Goal: Transaction & Acquisition: Obtain resource

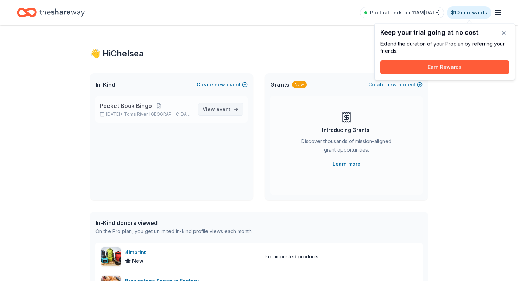
click at [211, 109] on span "View event" at bounding box center [217, 109] width 28 height 8
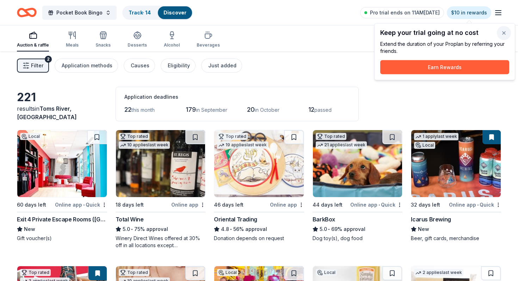
click at [501, 30] on button "button" at bounding box center [504, 33] width 14 height 14
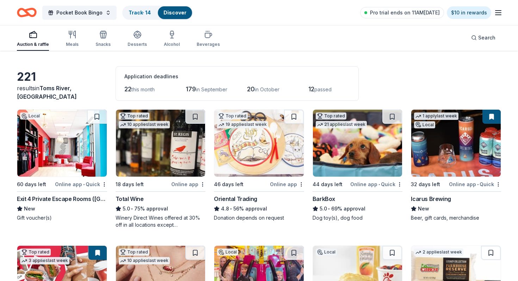
scroll to position [22, 0]
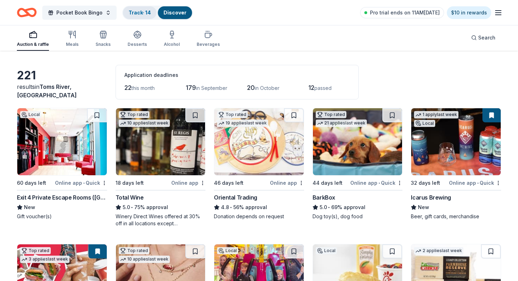
click at [132, 10] on link "Track · 14" at bounding box center [140, 13] width 22 height 6
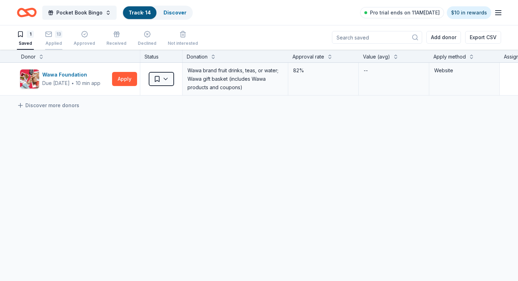
click at [56, 34] on div "13" at bounding box center [58, 34] width 7 height 7
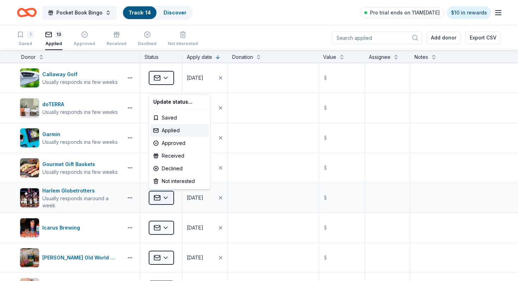
click at [162, 197] on html "Pocket Book Bingo Track · 14 Discover Pro trial ends on 11AM, 8/15 $10 in rewar…" at bounding box center [259, 140] width 518 height 281
click at [168, 167] on div "Declined" at bounding box center [179, 168] width 58 height 13
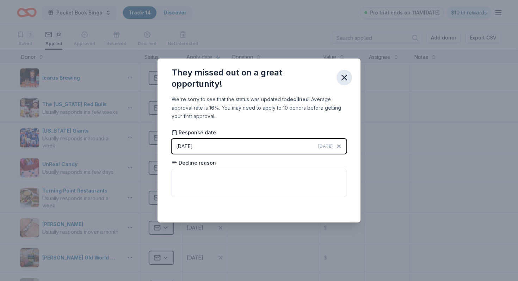
click at [342, 80] on icon "button" at bounding box center [344, 77] width 5 height 5
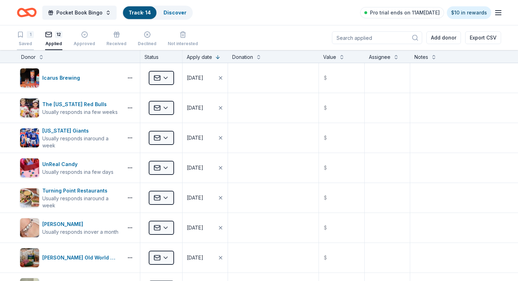
click at [30, 34] on div "1" at bounding box center [30, 34] width 7 height 7
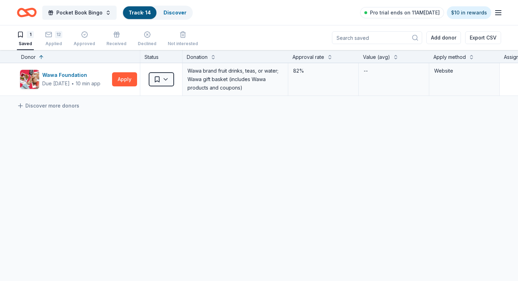
click at [19, 13] on icon "Home" at bounding box center [27, 12] width 20 height 17
click at [33, 15] on icon "Home" at bounding box center [30, 12] width 11 height 7
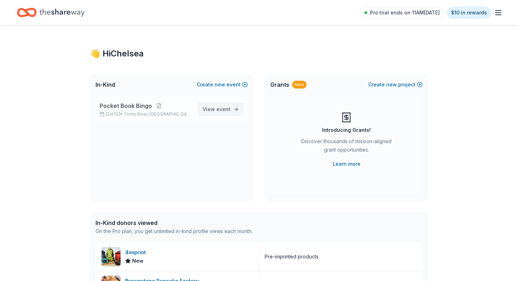
click at [221, 110] on span "event" at bounding box center [223, 109] width 14 height 6
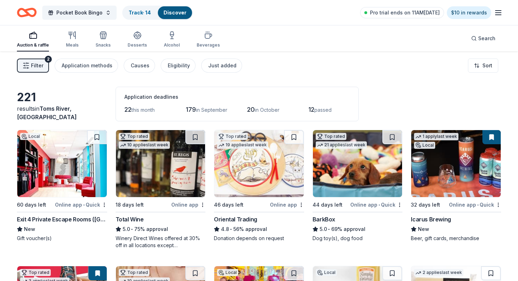
click at [45, 67] on button "Filter 2" at bounding box center [33, 65] width 32 height 14
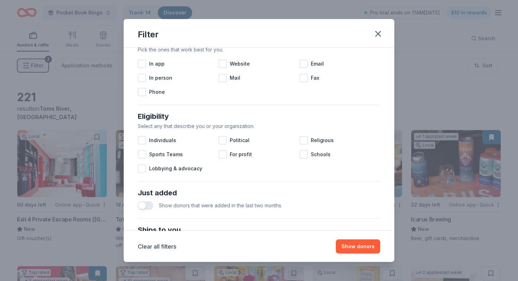
scroll to position [193, 0]
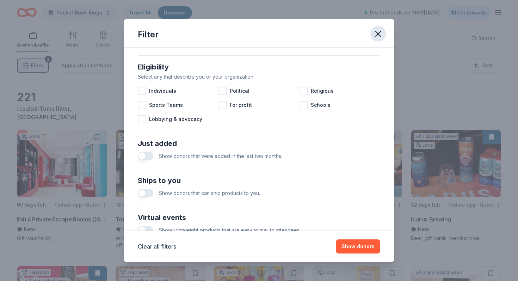
click at [383, 36] on button "button" at bounding box center [377, 33] width 15 height 15
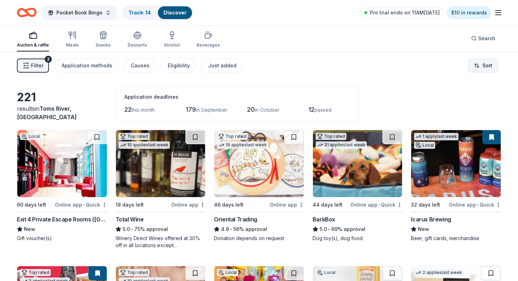
click at [479, 63] on html "Pocket Book Bingo Track · 14 Discover Pro trial ends on 11AM, 8/15 $10 in rewar…" at bounding box center [259, 140] width 518 height 281
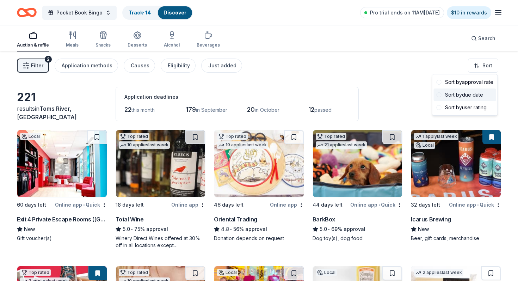
click at [475, 93] on div "Sort by due date" at bounding box center [465, 94] width 62 height 13
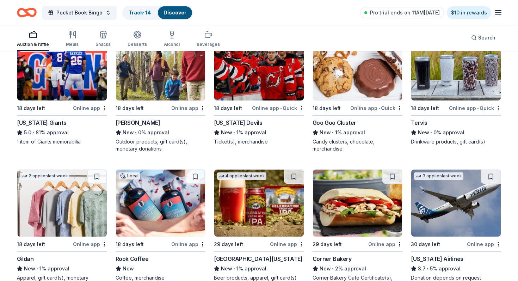
scroll to position [506, 0]
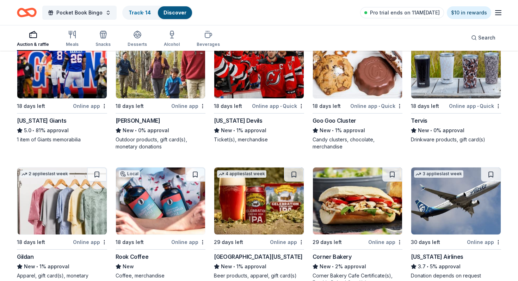
click at [458, 74] on img at bounding box center [455, 64] width 89 height 67
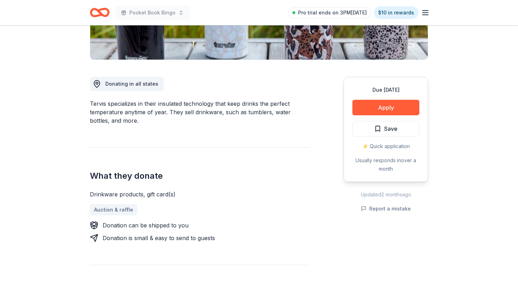
scroll to position [171, 0]
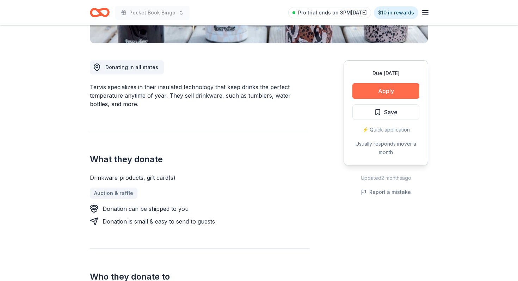
click at [367, 85] on button "Apply" at bounding box center [385, 90] width 67 height 15
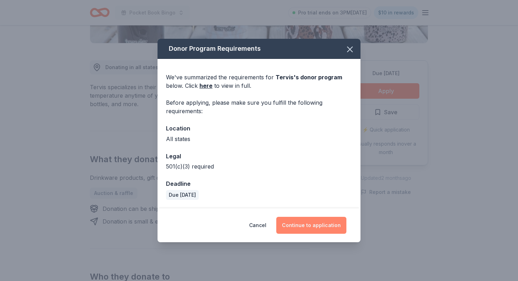
click at [319, 231] on button "Continue to application" at bounding box center [311, 225] width 70 height 17
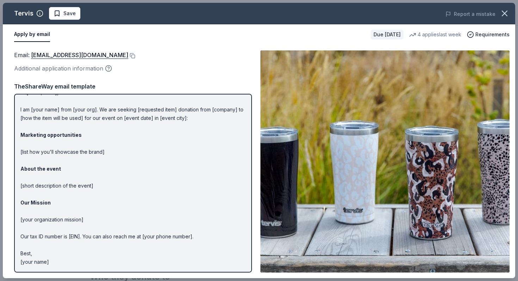
scroll to position [0, 0]
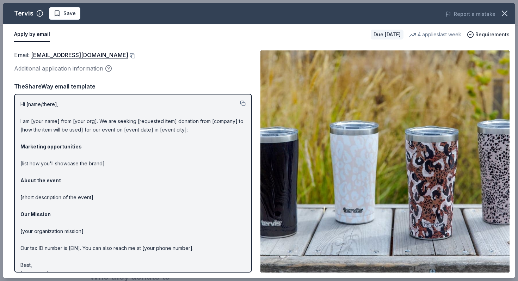
drag, startPoint x: 20, startPoint y: 105, endPoint x: 128, endPoint y: 143, distance: 114.2
click at [128, 143] on p "Hi [name/there], I am [your name] from [your org]. We are seeking [requested it…" at bounding box center [132, 189] width 225 height 178
drag, startPoint x: 19, startPoint y: 102, endPoint x: 84, endPoint y: 107, distance: 65.4
click at [88, 108] on div "Hi [name/there], I am [your name] from [your org]. We are seeking [requested it…" at bounding box center [133, 183] width 238 height 179
drag, startPoint x: 70, startPoint y: 106, endPoint x: 50, endPoint y: 105, distance: 20.1
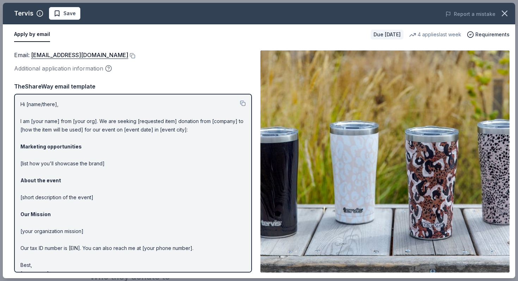
click at [50, 105] on p "Hi [name/there], I am [your name] from [your org]. We are seeking [requested it…" at bounding box center [132, 189] width 225 height 178
click at [243, 103] on button at bounding box center [243, 103] width 6 height 6
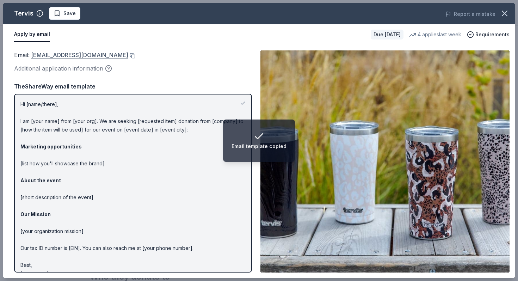
click at [78, 57] on link "[EMAIL_ADDRESS][DOMAIN_NAME]" at bounding box center [79, 54] width 97 height 9
